Goal: Obtain resource: Obtain resource

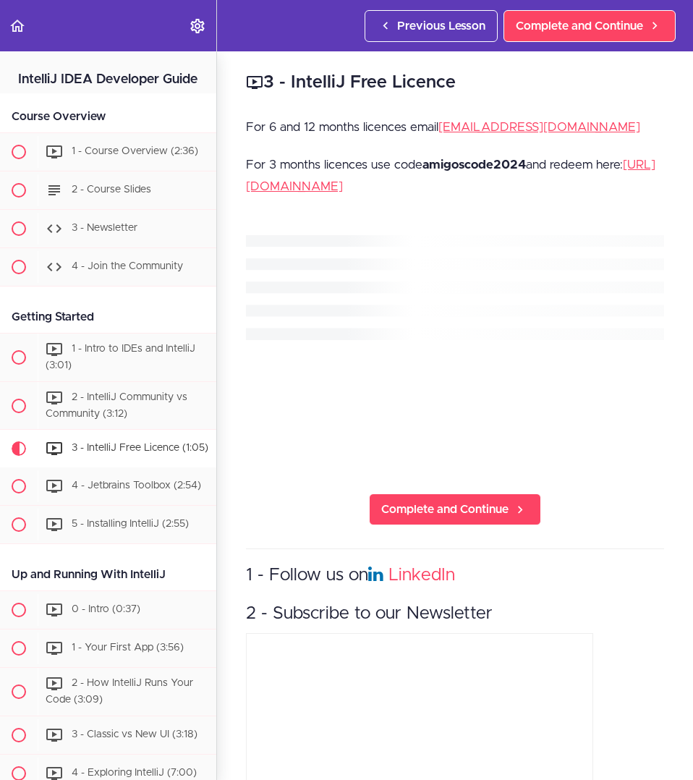
scroll to position [392, 0]
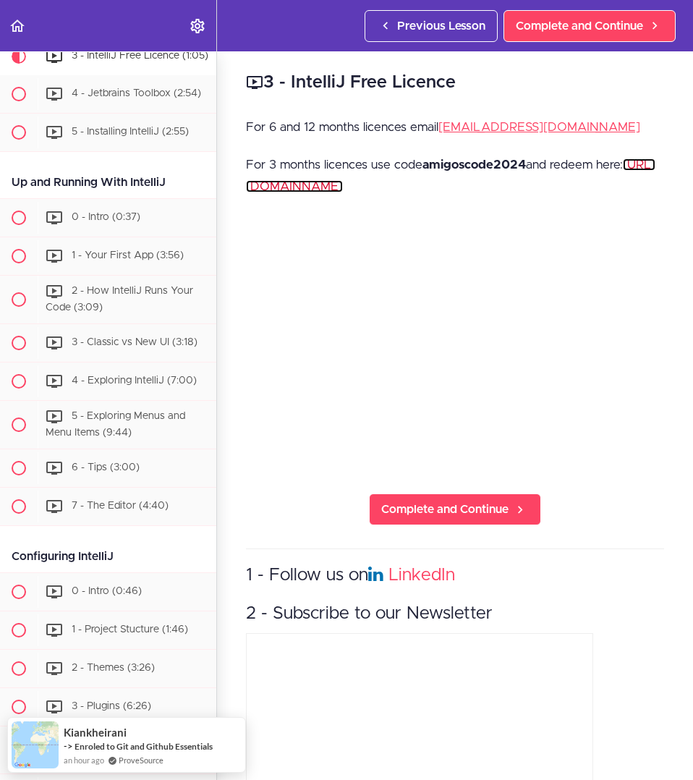
click at [412, 185] on link "[URL][DOMAIN_NAME]" at bounding box center [451, 175] width 410 height 34
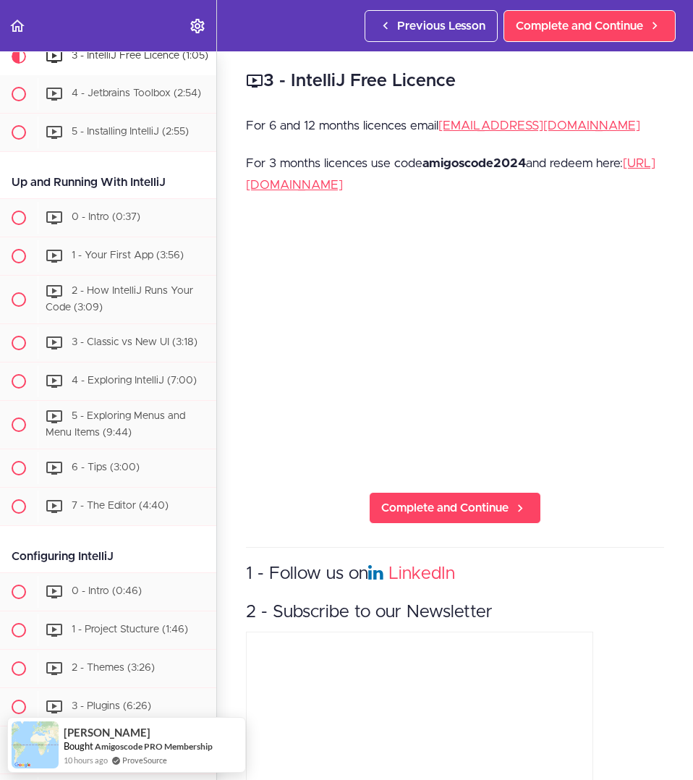
scroll to position [0, 0]
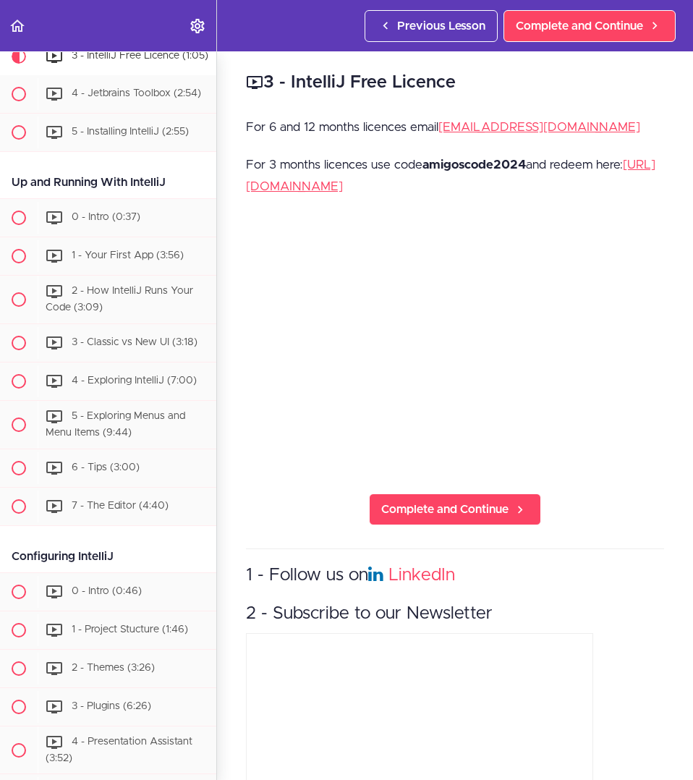
click at [482, 153] on div "For 6 and 12 months licences email [EMAIL_ADDRESS][DOMAIN_NAME] For 3 months li…" at bounding box center [455, 165] width 418 height 97
click at [467, 168] on strong "amigoscode2024" at bounding box center [474, 164] width 103 height 12
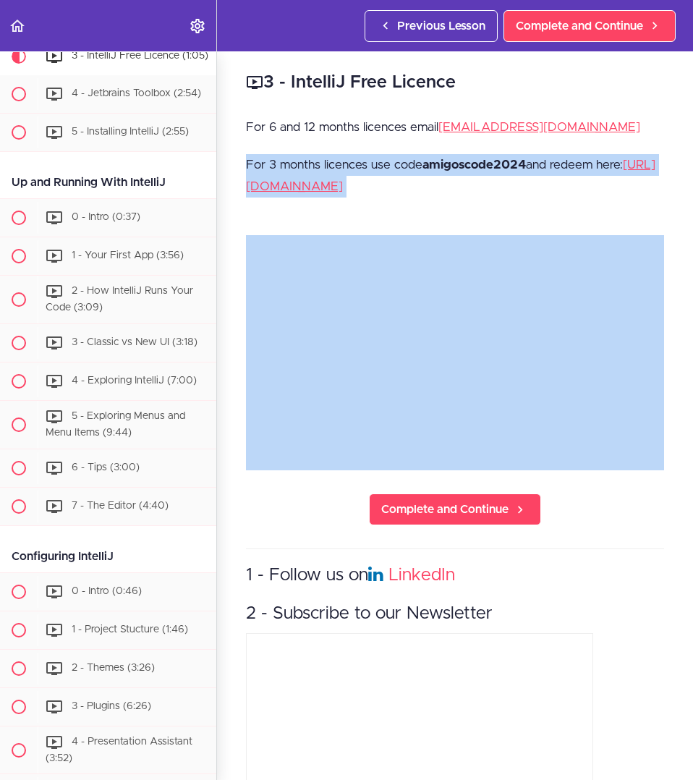
click at [467, 168] on strong "amigoscode2024" at bounding box center [474, 164] width 103 height 12
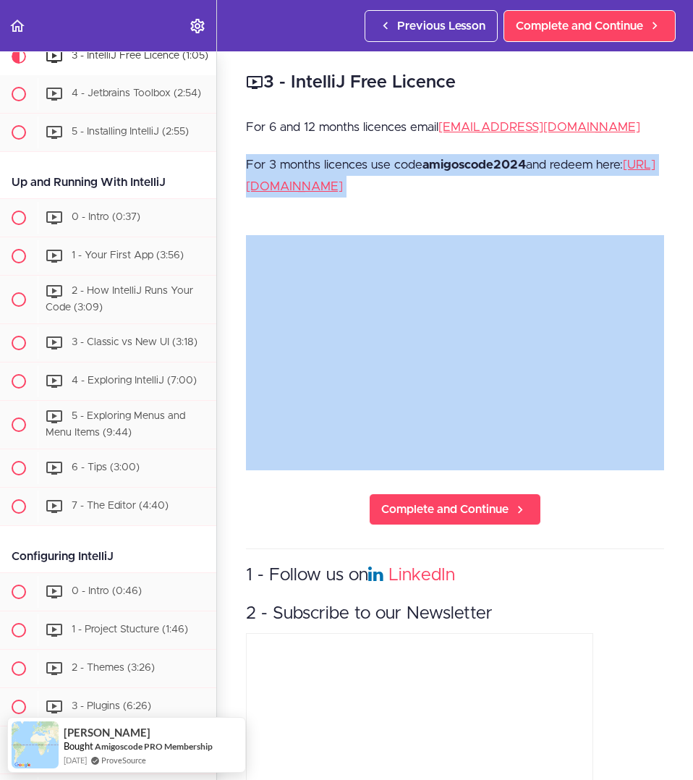
click at [467, 168] on strong "amigoscode2024" at bounding box center [474, 164] width 103 height 12
click at [467, 162] on strong "amigoscode2024" at bounding box center [474, 164] width 103 height 12
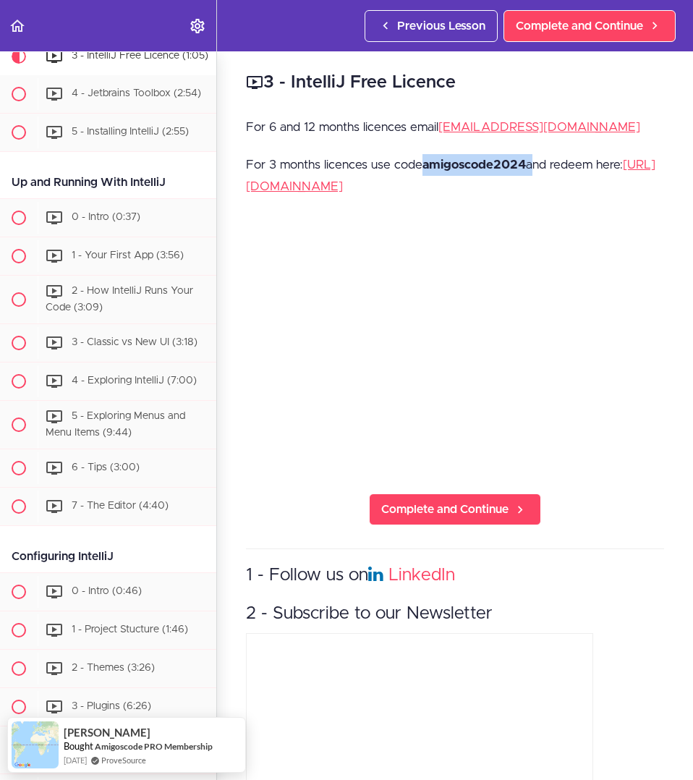
click at [467, 162] on strong "amigoscode2024" at bounding box center [474, 164] width 103 height 12
click at [347, 156] on p "For 3 months licences use code amigoscode2024 and redeem here: [URL][DOMAIN_NAM…" at bounding box center [455, 175] width 418 height 43
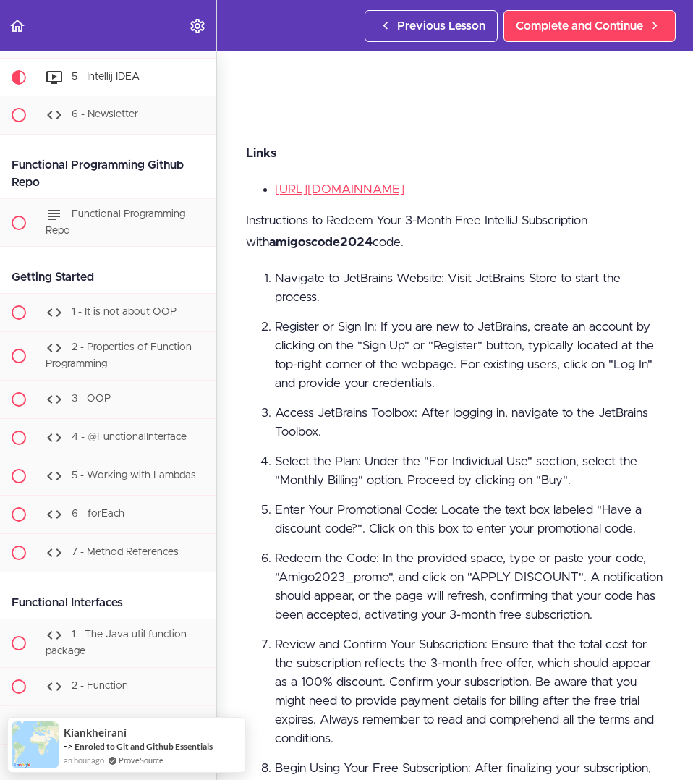
scroll to position [217, 0]
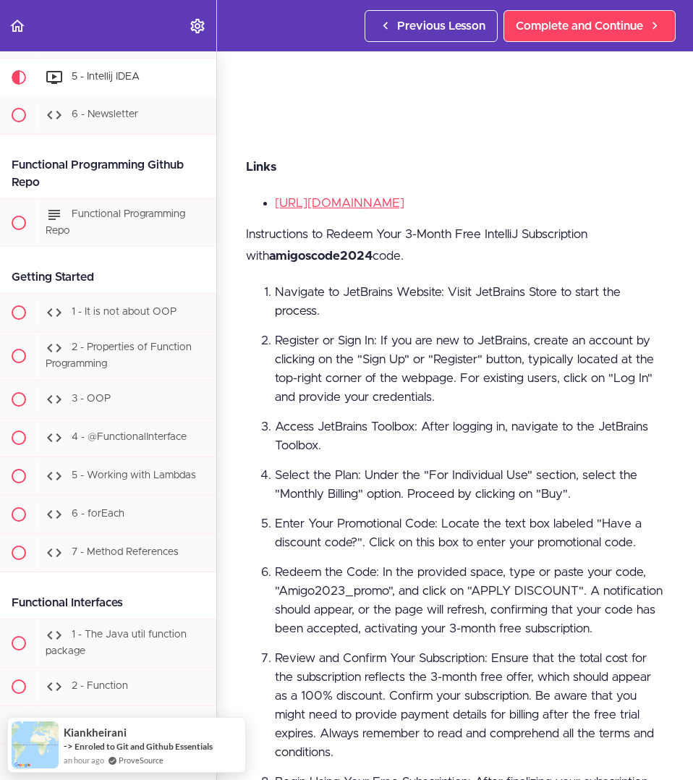
click at [286, 256] on p "Instructions to Redeem Your 3-Month Free IntelliJ Subscription with amigoscode2…" at bounding box center [455, 245] width 418 height 43
click at [289, 250] on strong "amigoscode2024" at bounding box center [320, 256] width 103 height 12
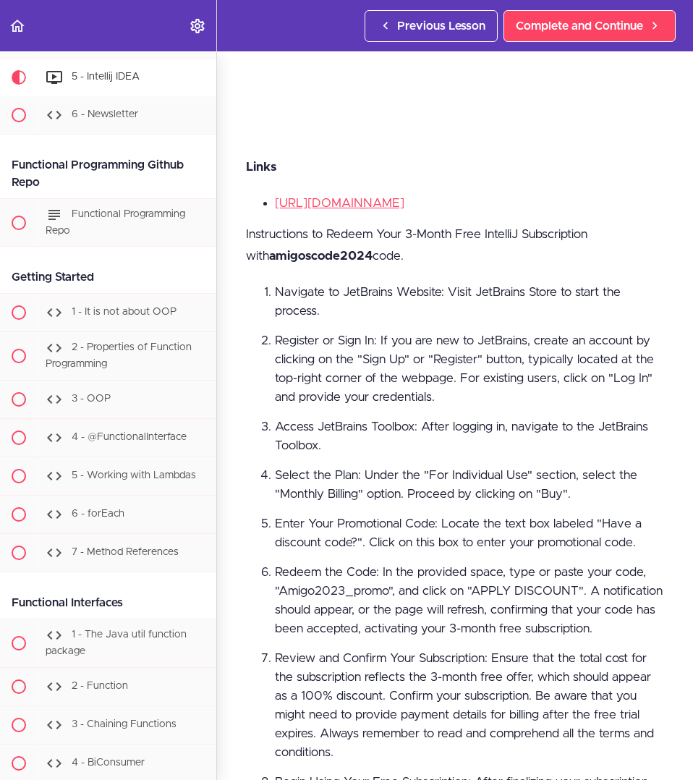
click at [350, 349] on li "Register or Sign In: If you are new to JetBrains, create an account by clicking…" at bounding box center [469, 368] width 389 height 75
